Goal: Task Accomplishment & Management: Manage account settings

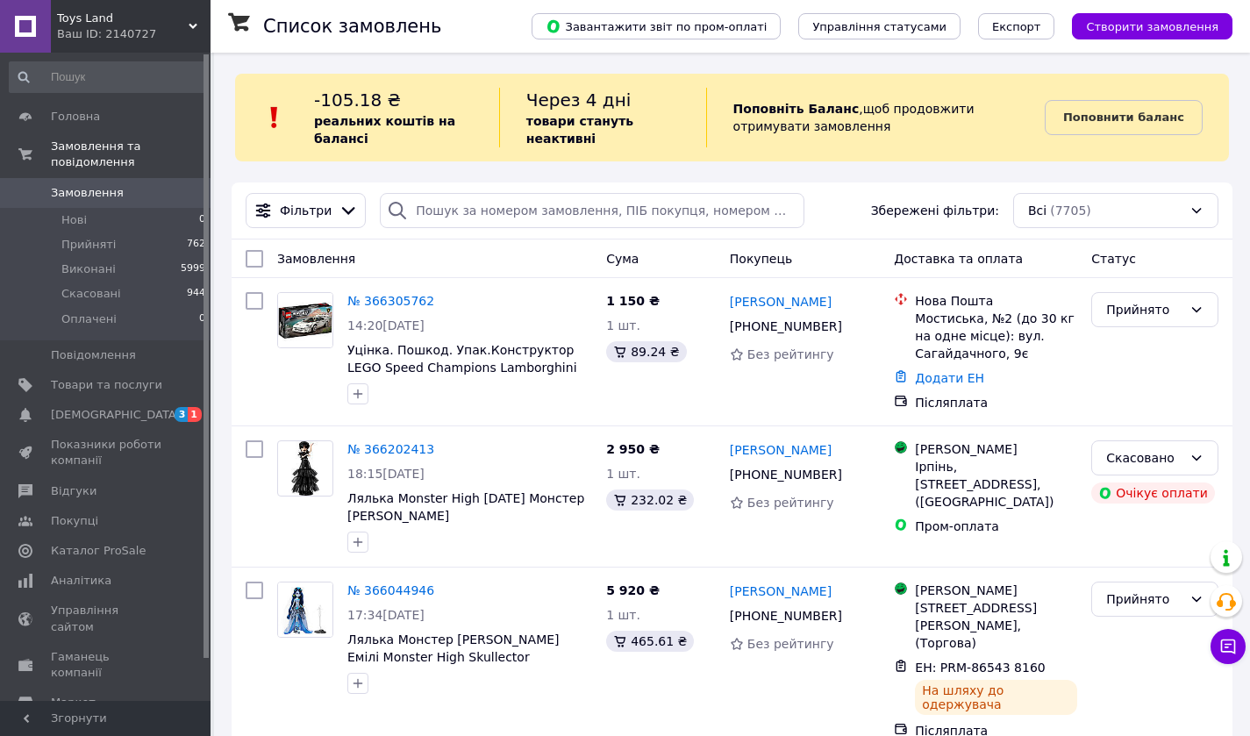
click at [372, 304] on link "№ 366305762" at bounding box center [390, 301] width 87 height 14
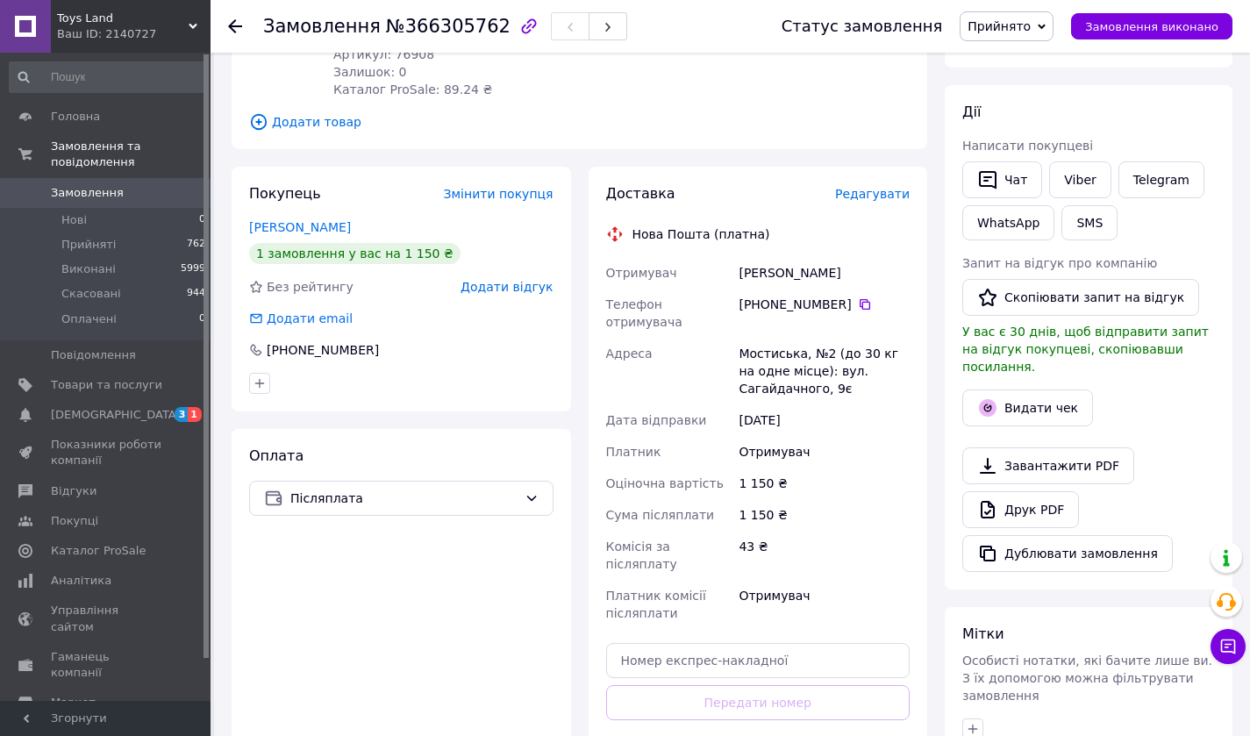
scroll to position [258, 0]
click at [859, 300] on icon at bounding box center [864, 305] width 11 height 11
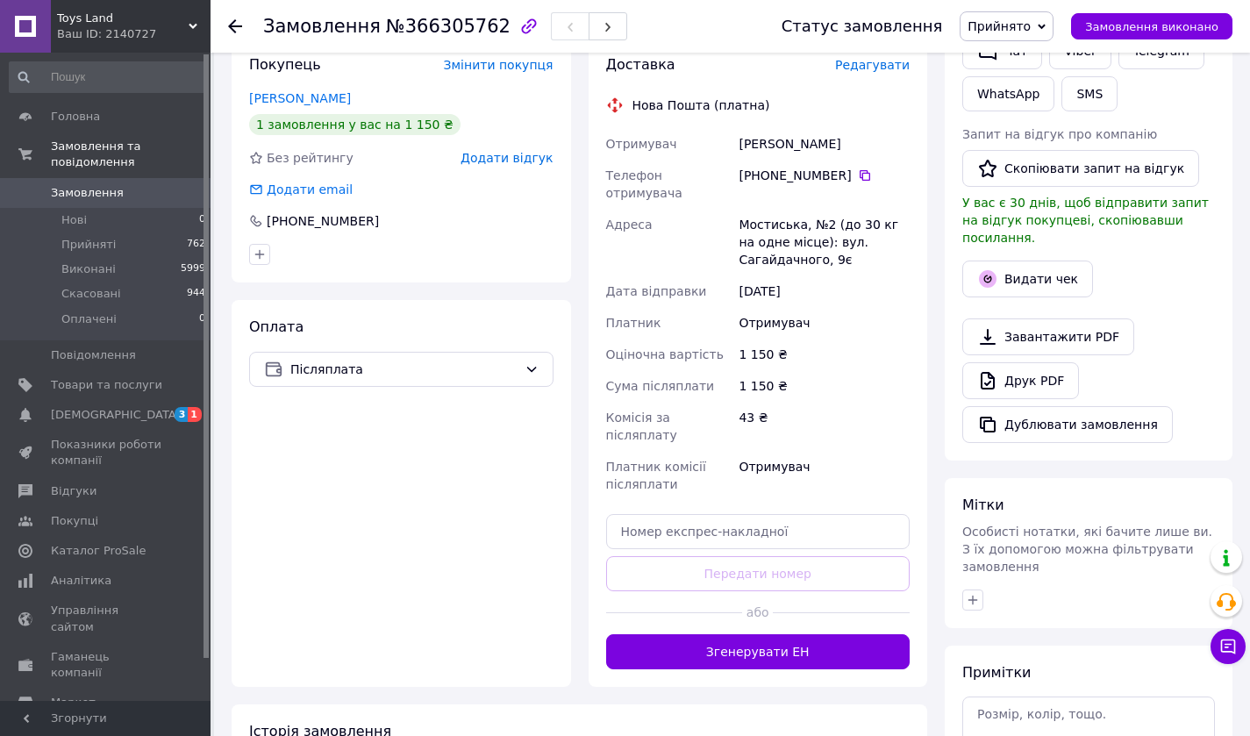
scroll to position [402, 0]
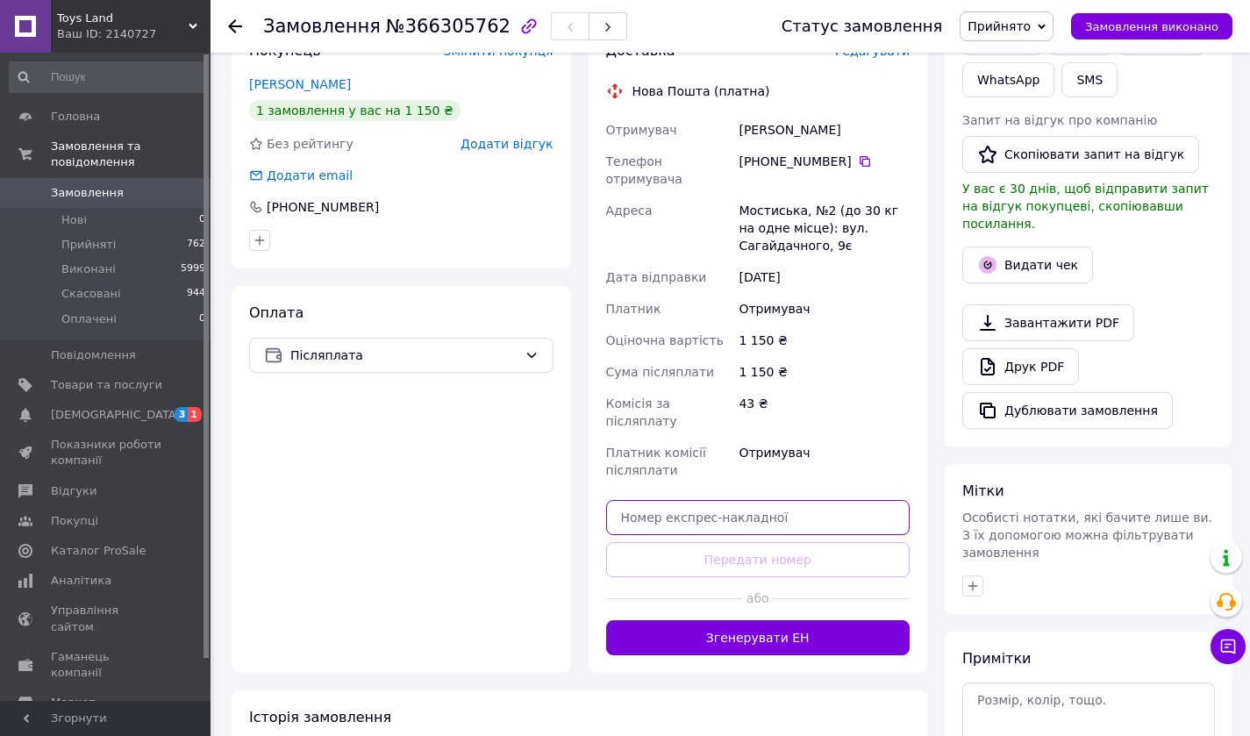
click at [643, 500] on input "text" at bounding box center [758, 517] width 304 height 35
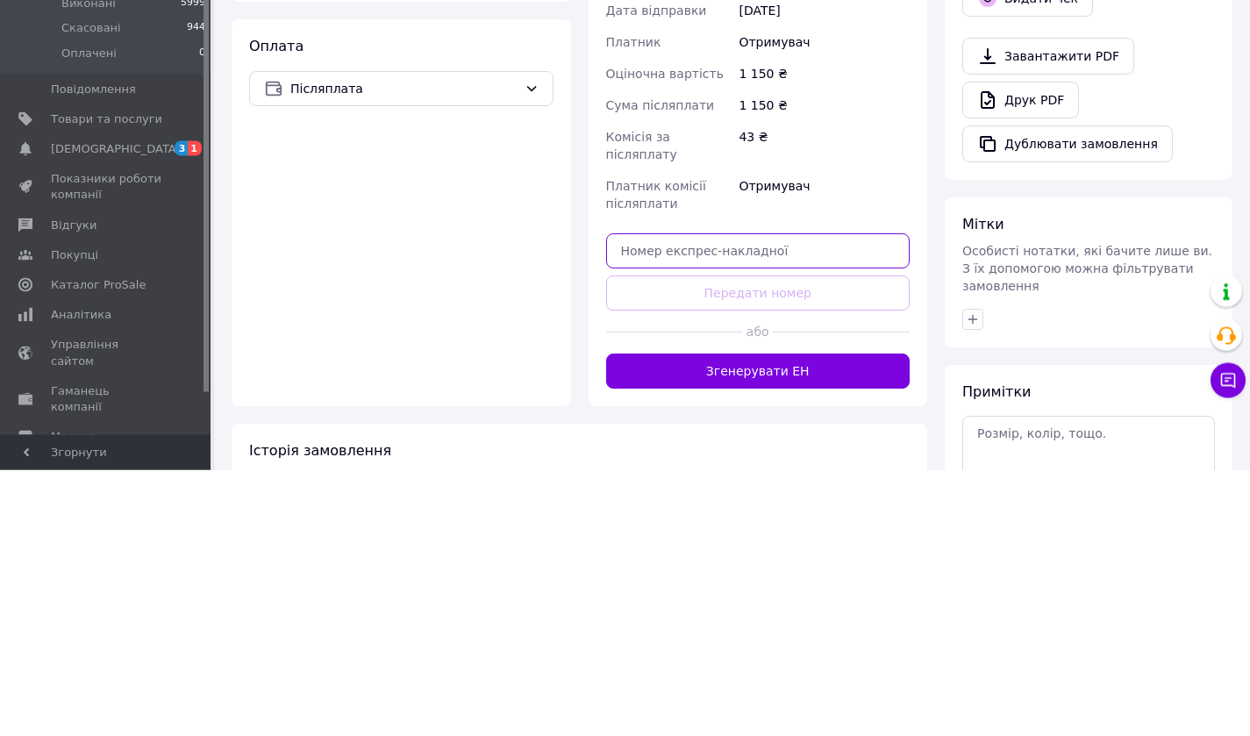
click at [626, 500] on input "text" at bounding box center [758, 517] width 304 height 35
paste input "20451269138232"
type input "20451269138232"
click at [688, 542] on button "Передати номер" at bounding box center [758, 559] width 304 height 35
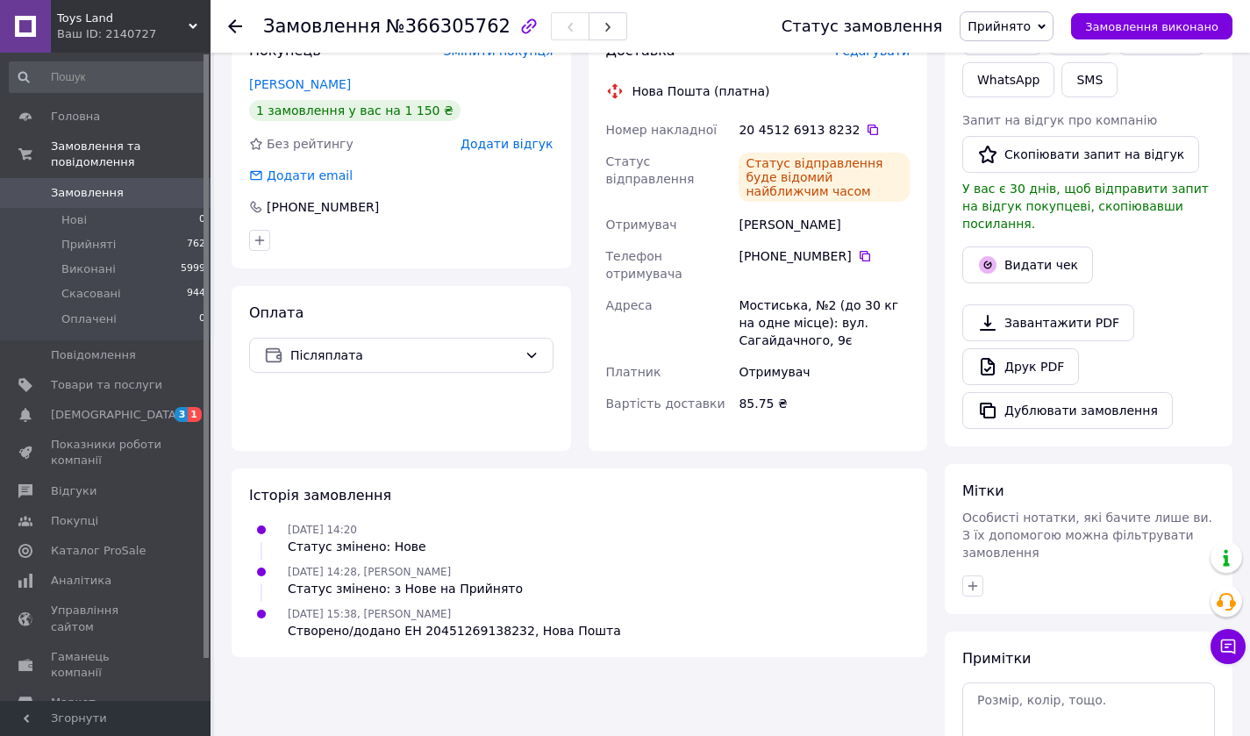
click at [103, 377] on link "Товари та послуги" at bounding box center [108, 385] width 216 height 30
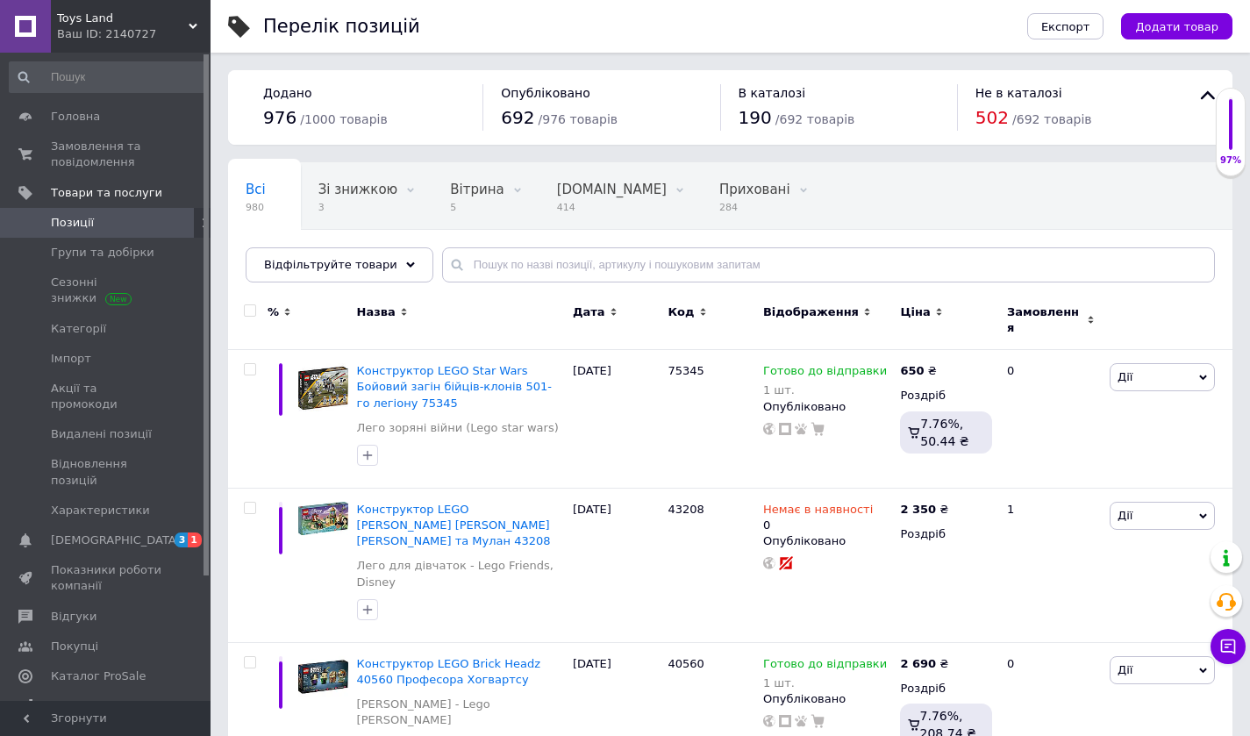
click at [103, 154] on span "Замовлення та повідомлення" at bounding box center [106, 155] width 111 height 32
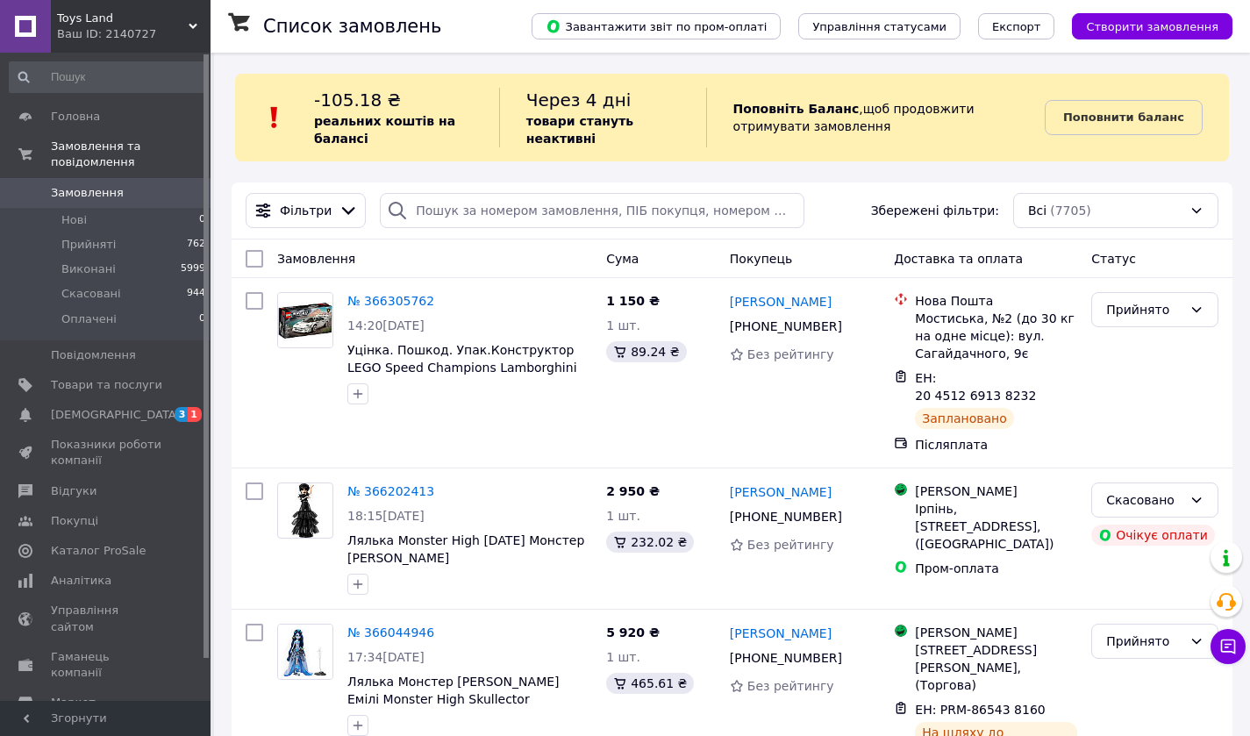
click at [96, 450] on span "Показники роботи компанії" at bounding box center [106, 453] width 111 height 32
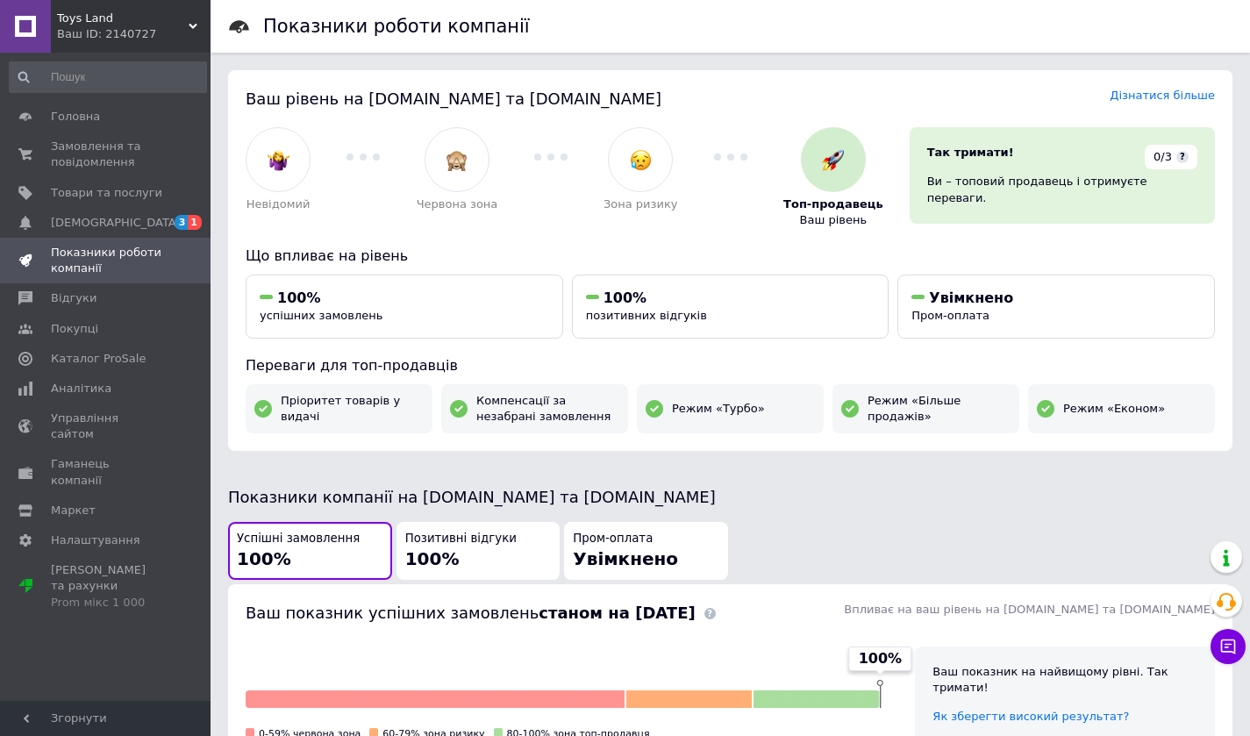
click at [89, 163] on span "Замовлення та повідомлення" at bounding box center [106, 155] width 111 height 32
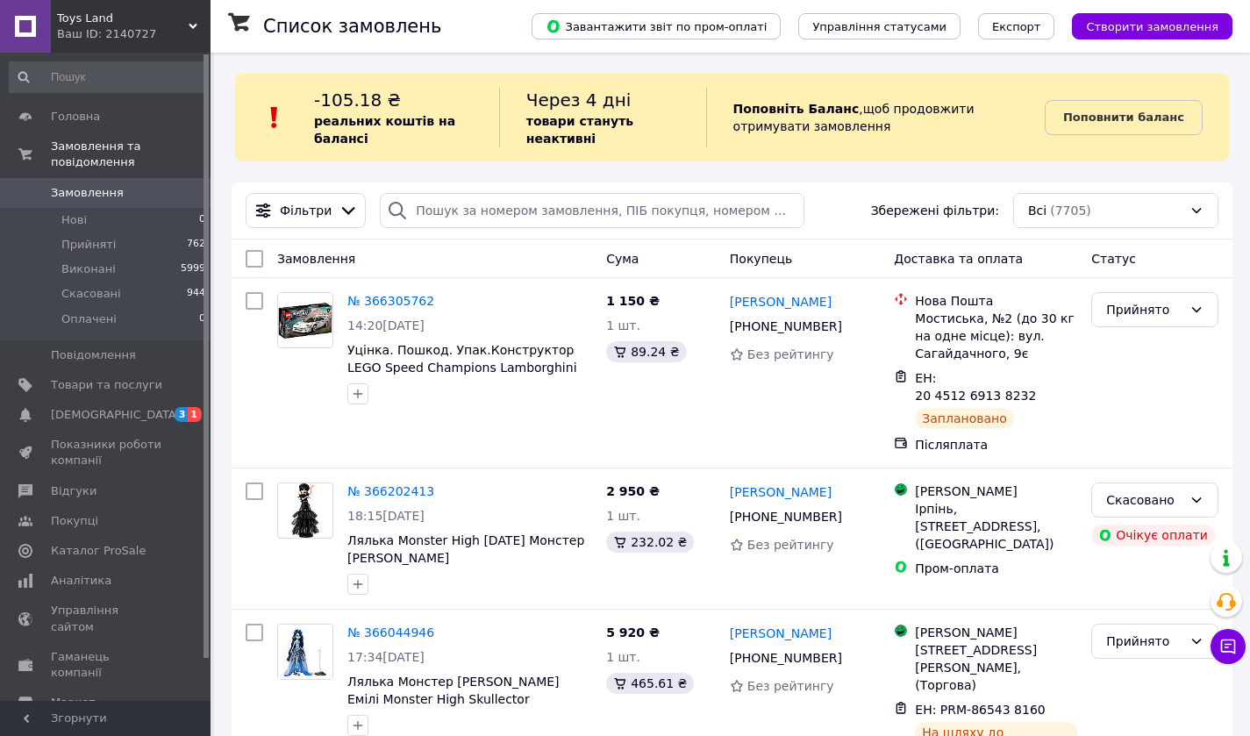
click at [54, 437] on span "Показники роботи компанії" at bounding box center [106, 453] width 111 height 32
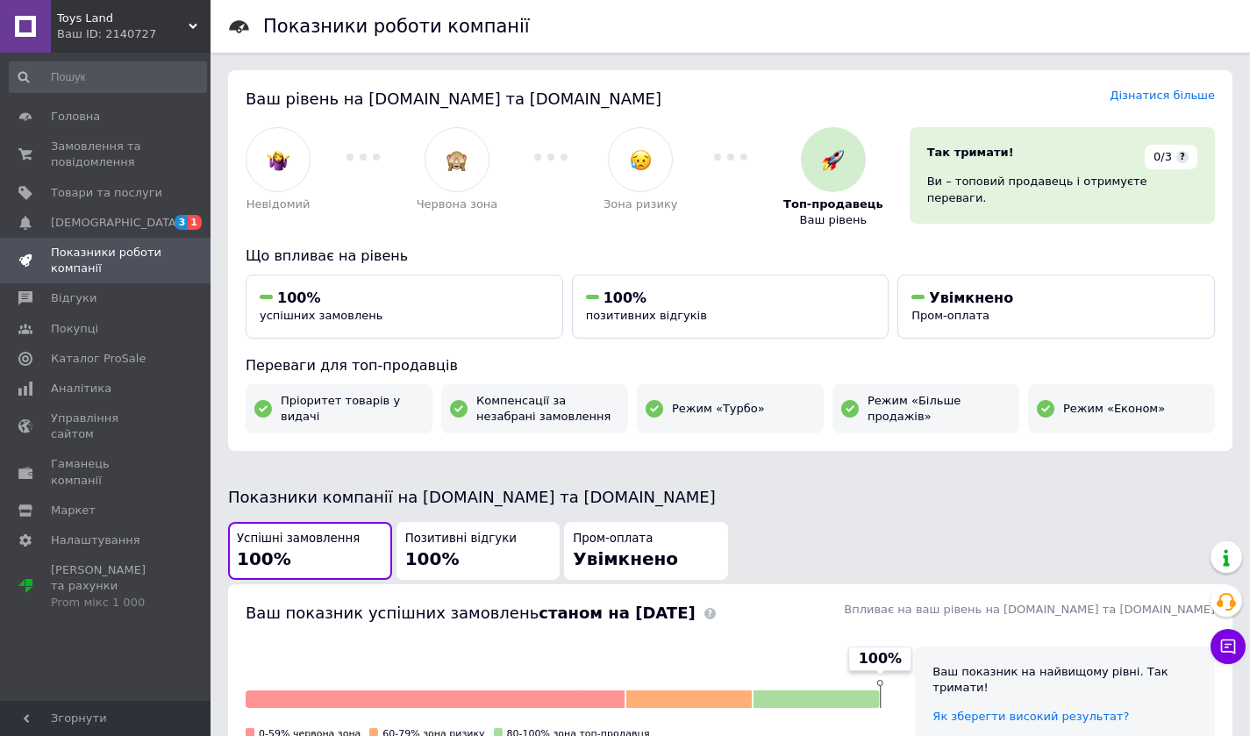
click at [89, 155] on span "Замовлення та повідомлення" at bounding box center [106, 155] width 111 height 32
